Goal: Information Seeking & Learning: Learn about a topic

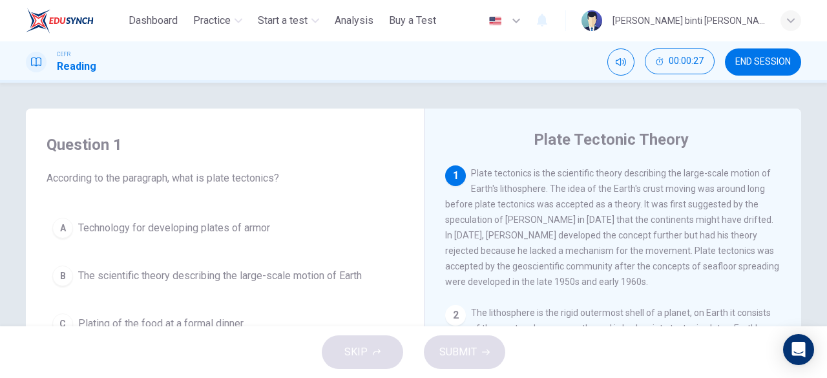
scroll to position [65, 0]
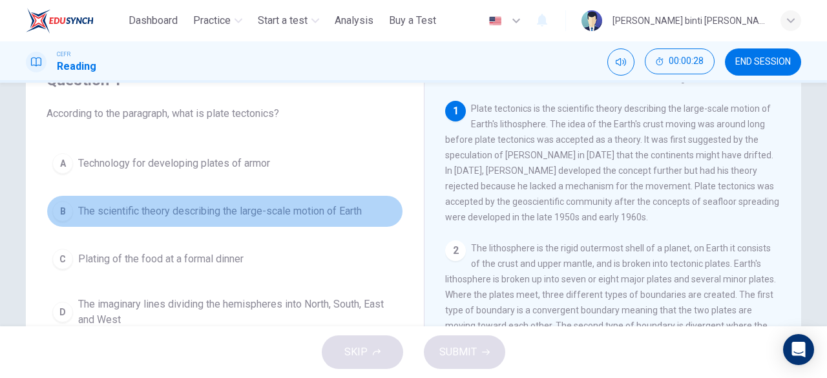
click at [320, 206] on span "The scientific theory describing the large-scale motion of Earth" at bounding box center [220, 212] width 284 height 16
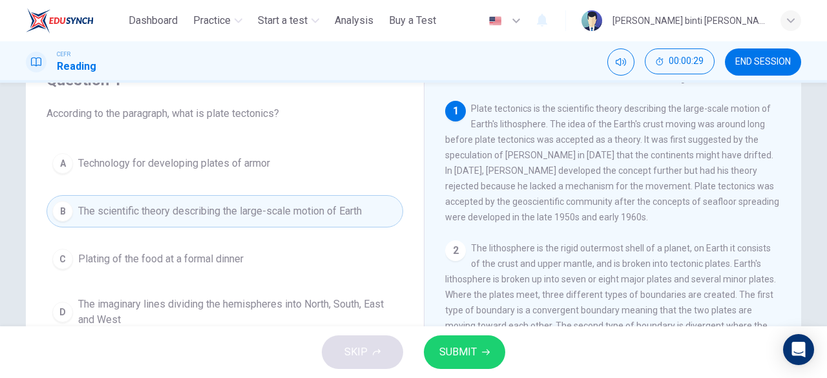
click at [437, 359] on button "SUBMIT" at bounding box center [464, 352] width 81 height 34
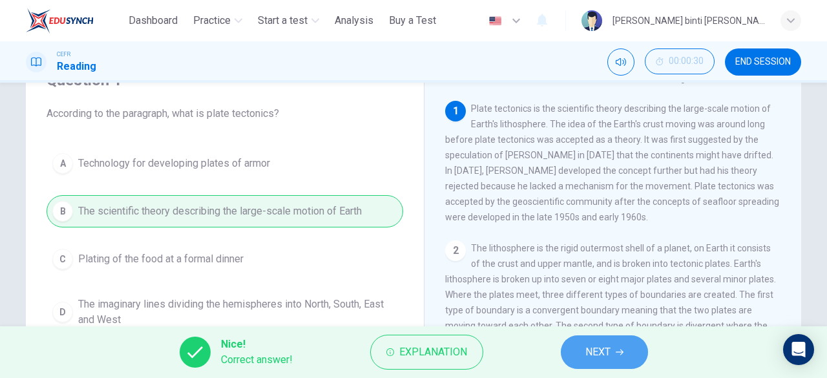
click at [573, 351] on button "NEXT" at bounding box center [604, 352] width 87 height 34
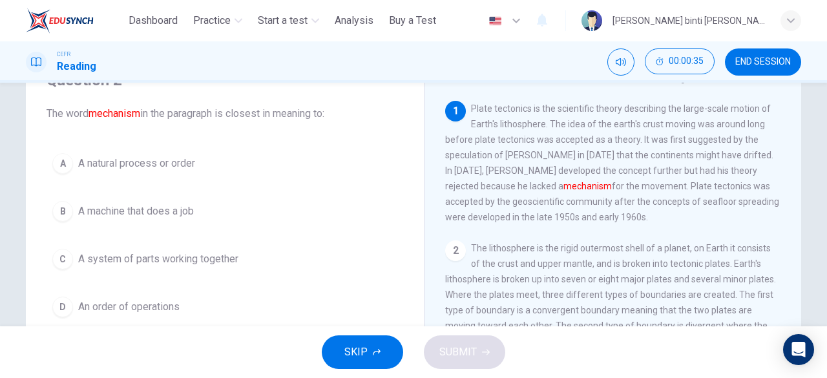
click at [158, 169] on span "A natural process or order" at bounding box center [136, 164] width 117 height 16
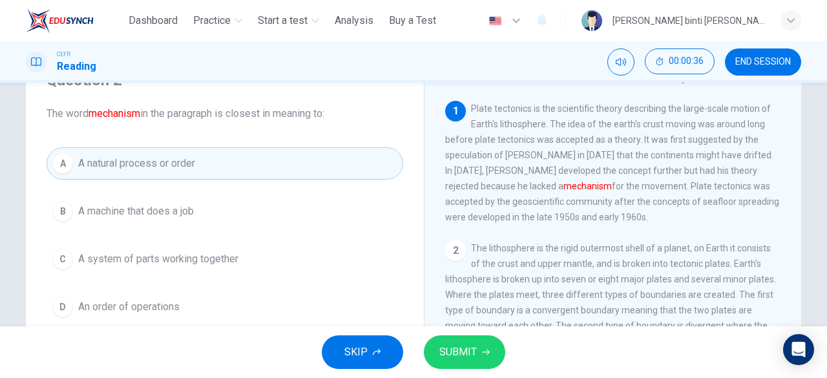
click at [450, 356] on span "SUBMIT" at bounding box center [457, 352] width 37 height 18
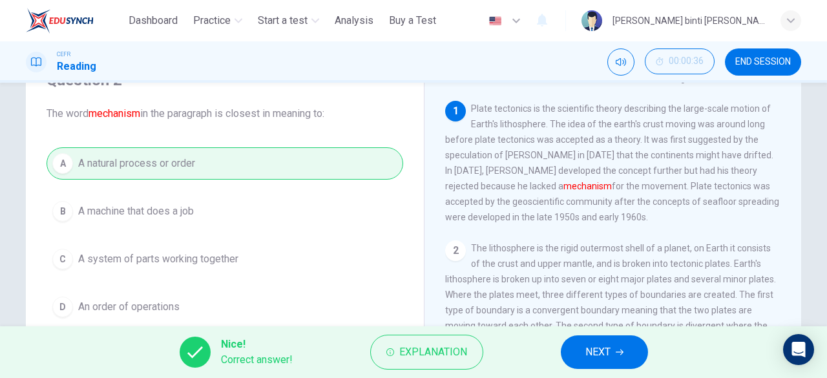
click at [571, 360] on button "NEXT" at bounding box center [604, 352] width 87 height 34
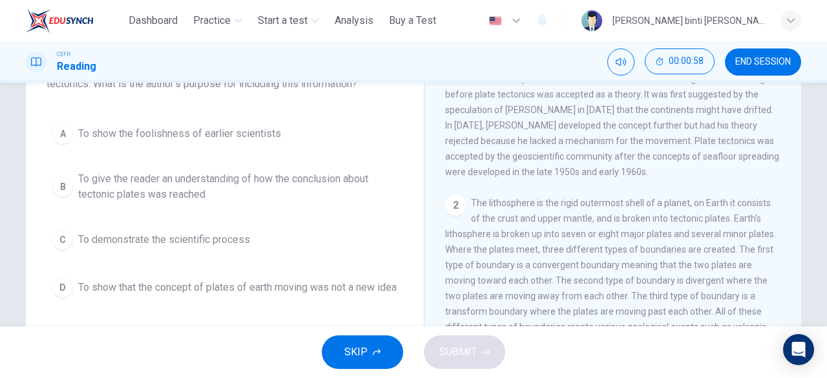
scroll to position [129, 0]
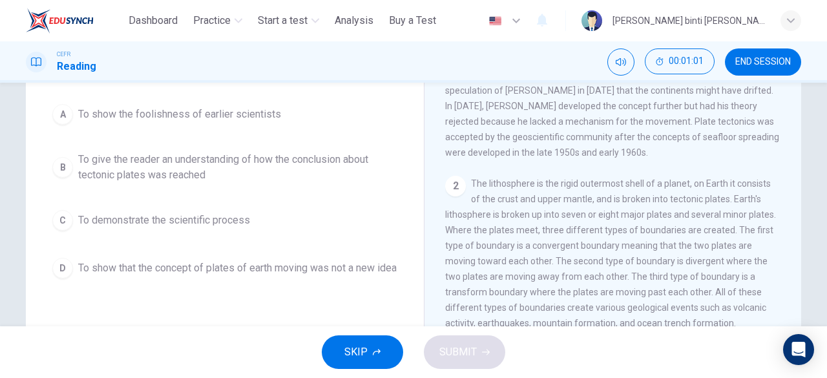
click at [346, 168] on span "To give the reader an understanding of how the conclusion about tectonic plates…" at bounding box center [237, 167] width 319 height 31
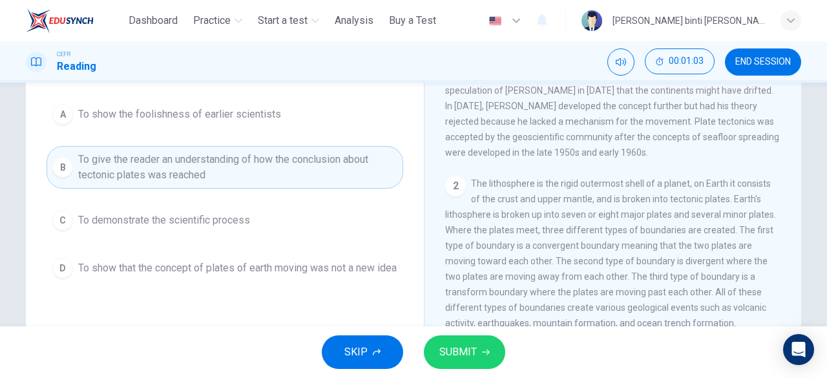
click at [478, 343] on button "SUBMIT" at bounding box center [464, 352] width 81 height 34
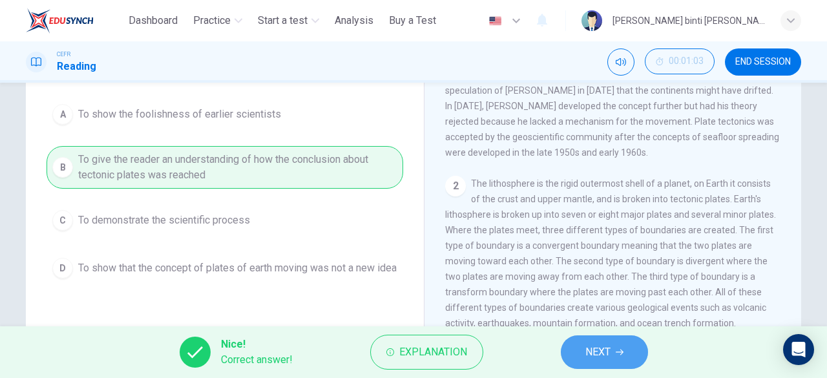
click at [614, 358] on button "NEXT" at bounding box center [604, 352] width 87 height 34
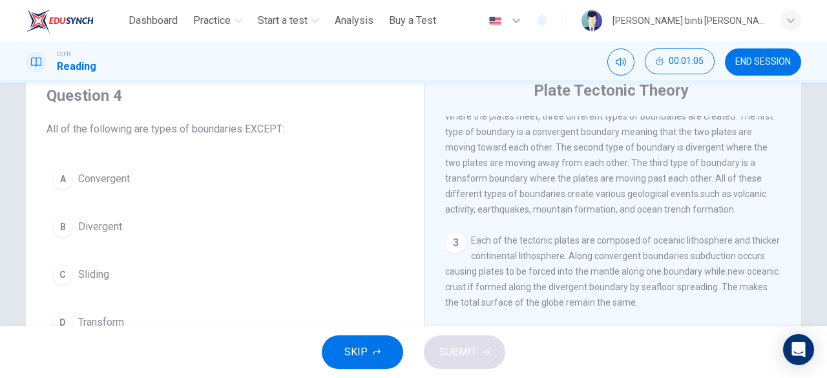
scroll to position [243, 0]
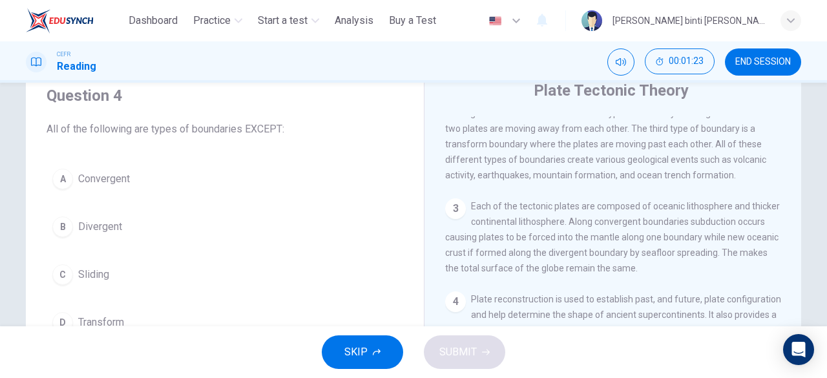
click at [156, 297] on div "A Convergent B Divergent C Sliding D Transform" at bounding box center [225, 251] width 357 height 176
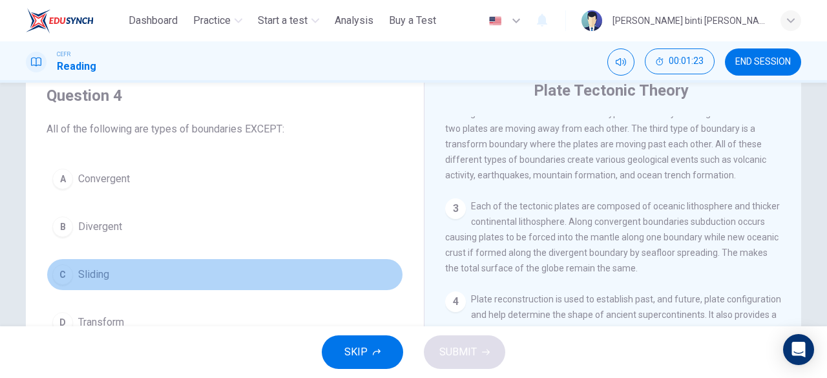
click at [151, 279] on button "C Sliding" at bounding box center [225, 274] width 357 height 32
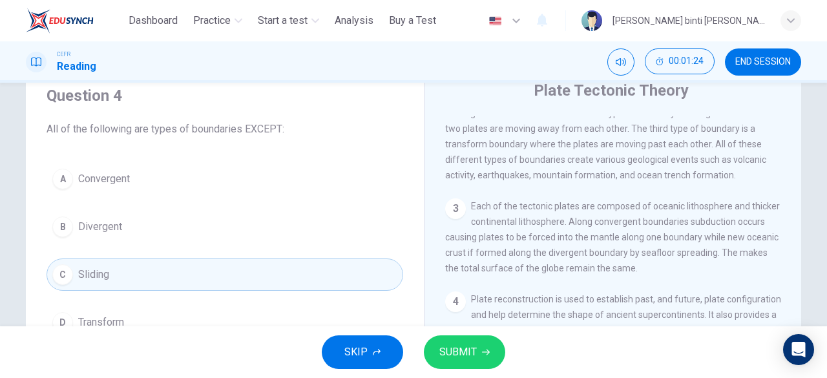
click at [485, 347] on button "SUBMIT" at bounding box center [464, 352] width 81 height 34
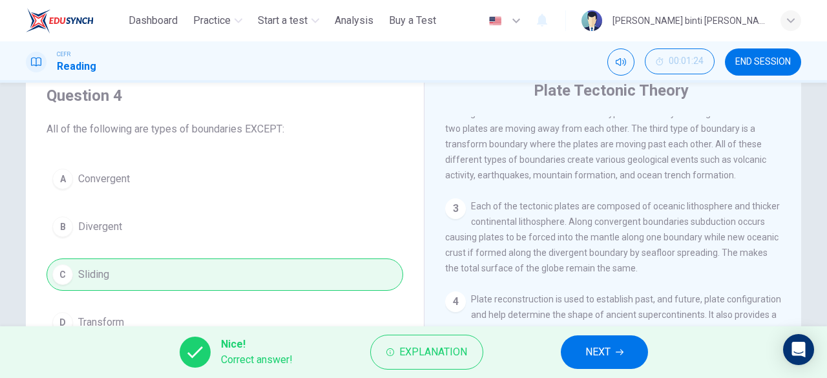
click at [584, 371] on div "Nice! Correct answer! Explanation NEXT" at bounding box center [413, 352] width 827 height 52
click at [588, 362] on button "NEXT" at bounding box center [604, 352] width 87 height 34
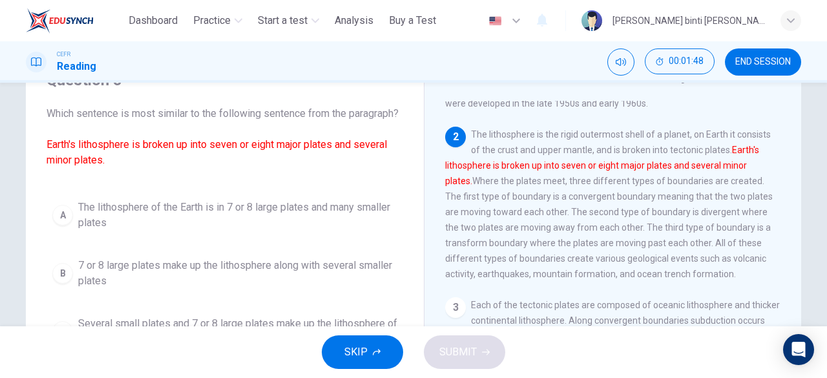
scroll to position [129, 0]
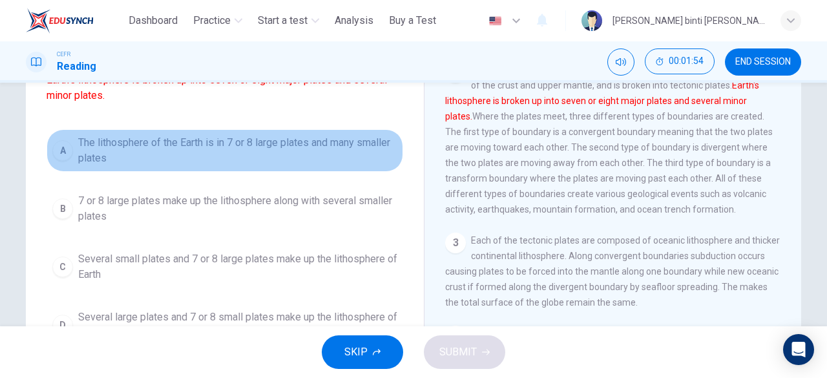
click at [346, 164] on span "The lithosphere of the Earth is in 7 or 8 large plates and many smaller plates" at bounding box center [237, 150] width 319 height 31
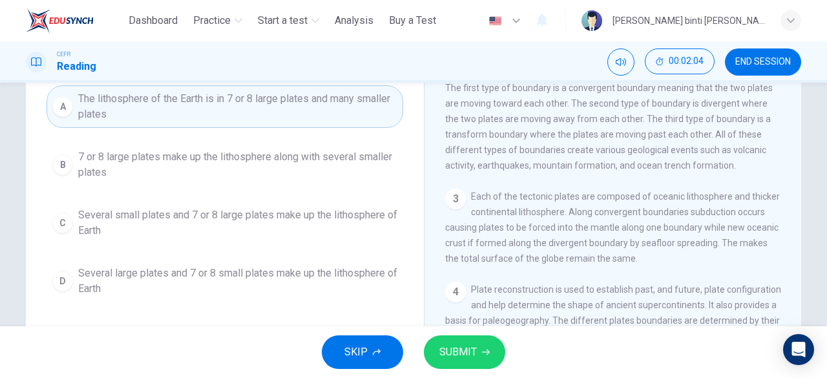
scroll to position [194, 0]
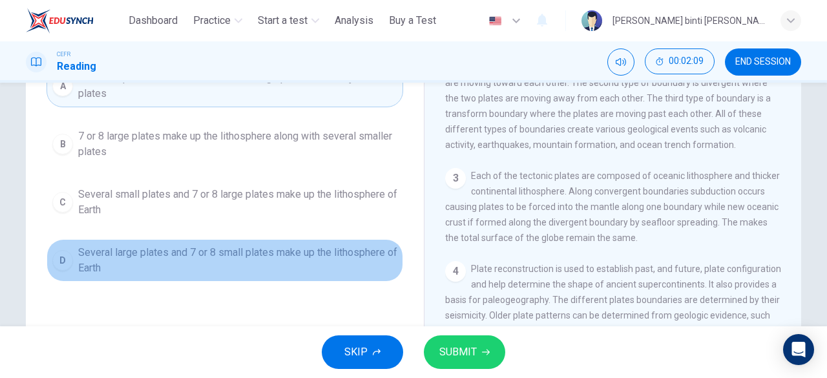
click at [354, 273] on span "Several large plates and 7 or 8 small plates make up the lithosphere of Earth" at bounding box center [237, 260] width 319 height 31
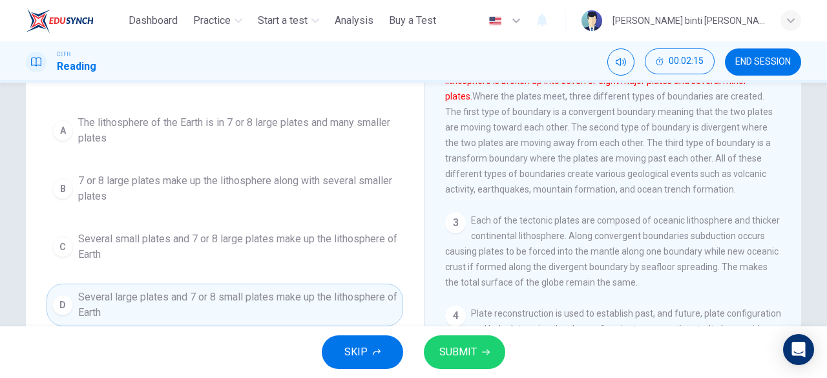
scroll to position [129, 0]
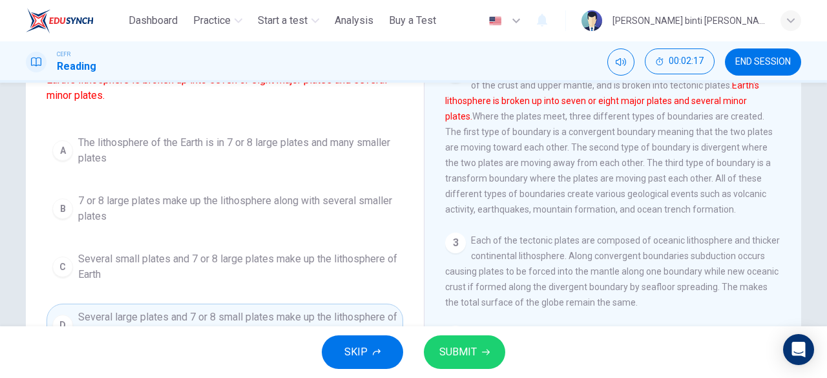
click at [380, 256] on div "A The lithosphere of the Earth is in 7 or 8 large plates and many smaller plate…" at bounding box center [225, 237] width 357 height 217
click at [378, 262] on button "C Several small plates and 7 or 8 large plates make up the lithosphere of Earth" at bounding box center [225, 267] width 357 height 43
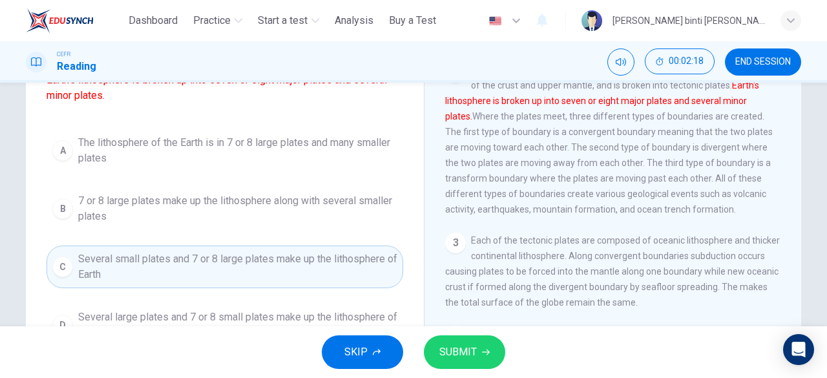
click at [476, 348] on span "SUBMIT" at bounding box center [457, 352] width 37 height 18
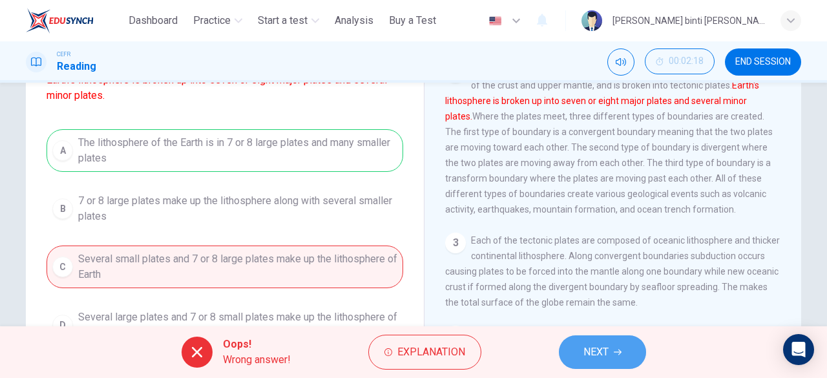
click at [584, 348] on span "NEXT" at bounding box center [596, 352] width 25 height 18
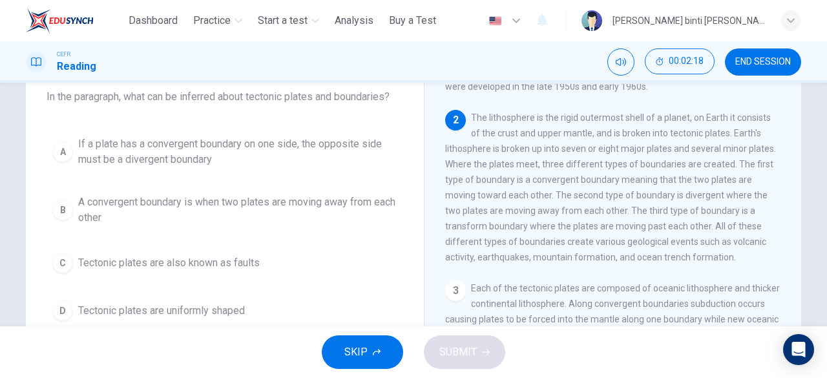
scroll to position [65, 0]
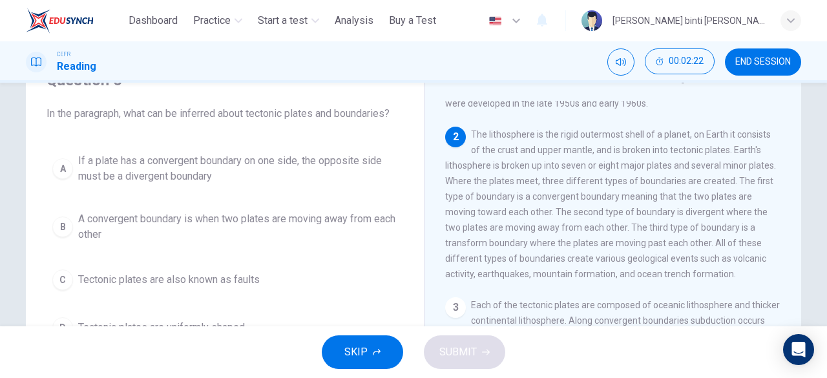
click at [754, 74] on button "END SESSION" at bounding box center [763, 61] width 76 height 27
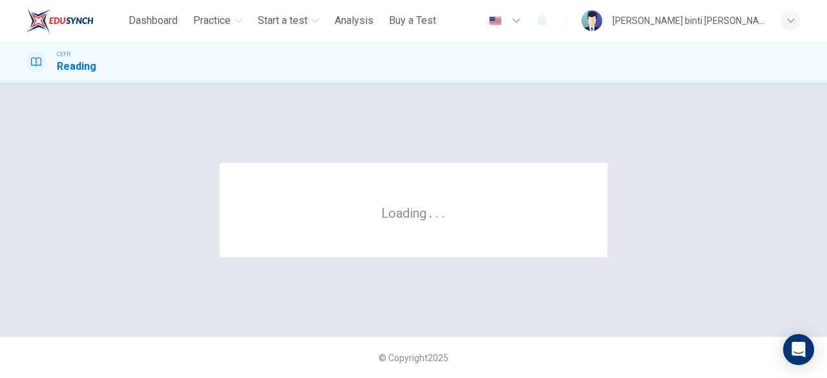
scroll to position [0, 0]
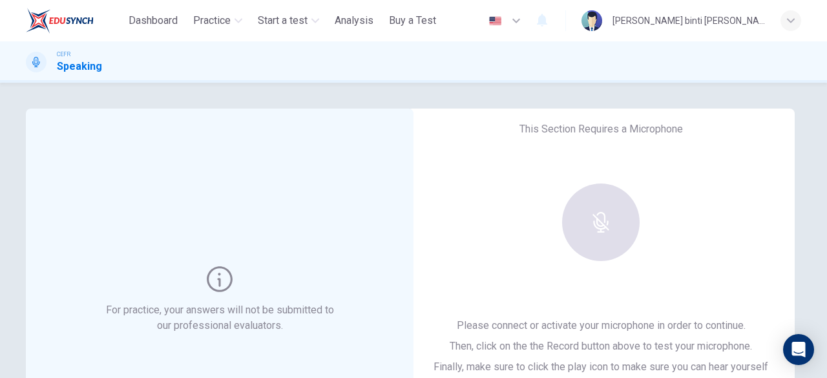
scroll to position [129, 0]
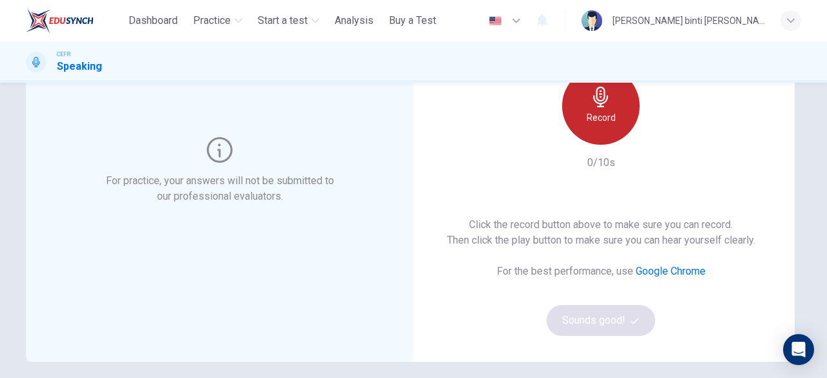
click at [599, 112] on h6 "Record" at bounding box center [601, 118] width 29 height 16
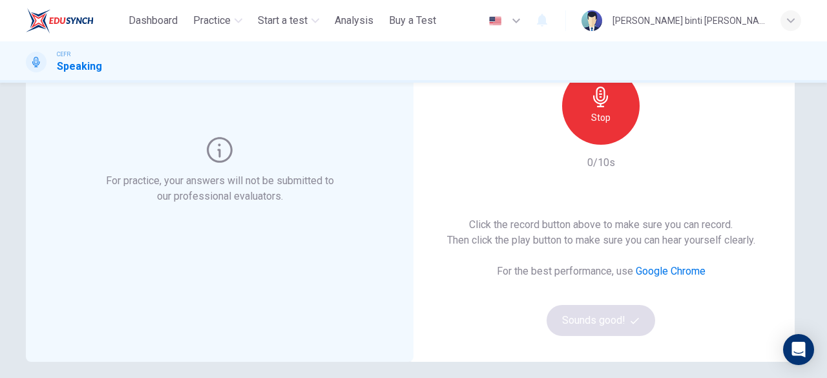
click at [599, 112] on h6 "Stop" at bounding box center [600, 118] width 19 height 16
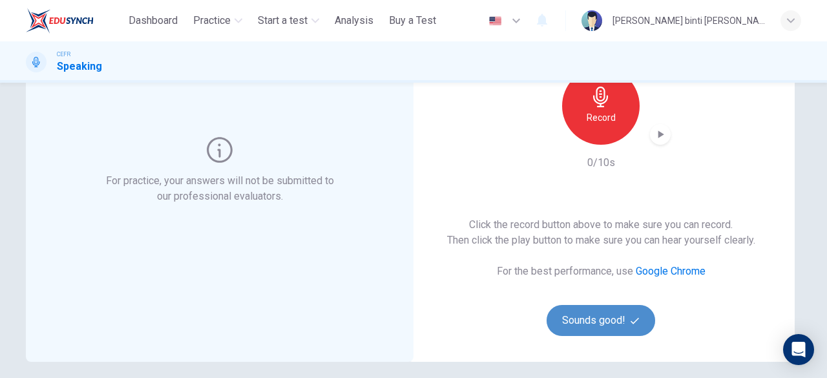
click at [600, 319] on button "Sounds good!" at bounding box center [601, 320] width 109 height 31
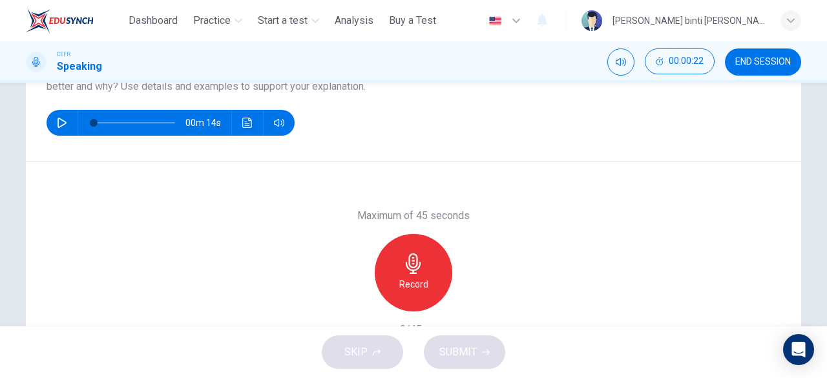
scroll to position [128, 0]
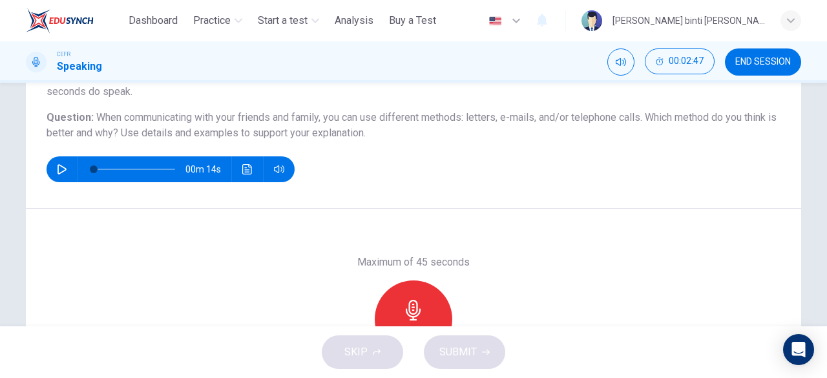
drag, startPoint x: 95, startPoint y: 120, endPoint x: 366, endPoint y: 130, distance: 271.0
click at [366, 130] on h6 "Question : When communicating with your friends and family, you can use differe…" at bounding box center [414, 125] width 734 height 31
click at [752, 54] on button "END SESSION" at bounding box center [763, 61] width 76 height 27
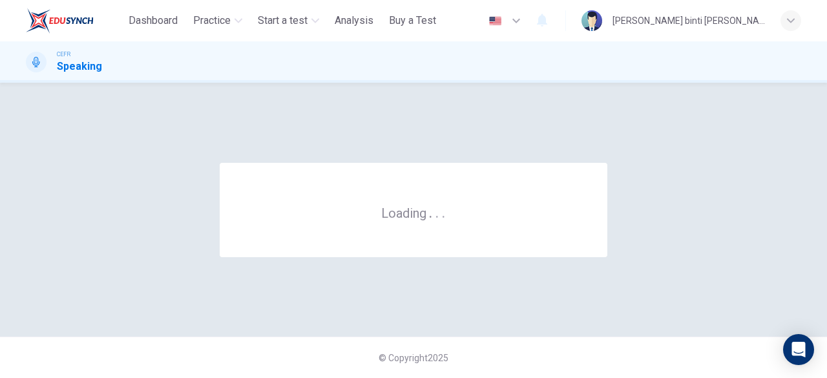
scroll to position [0, 0]
